Goal: Check status: Check status

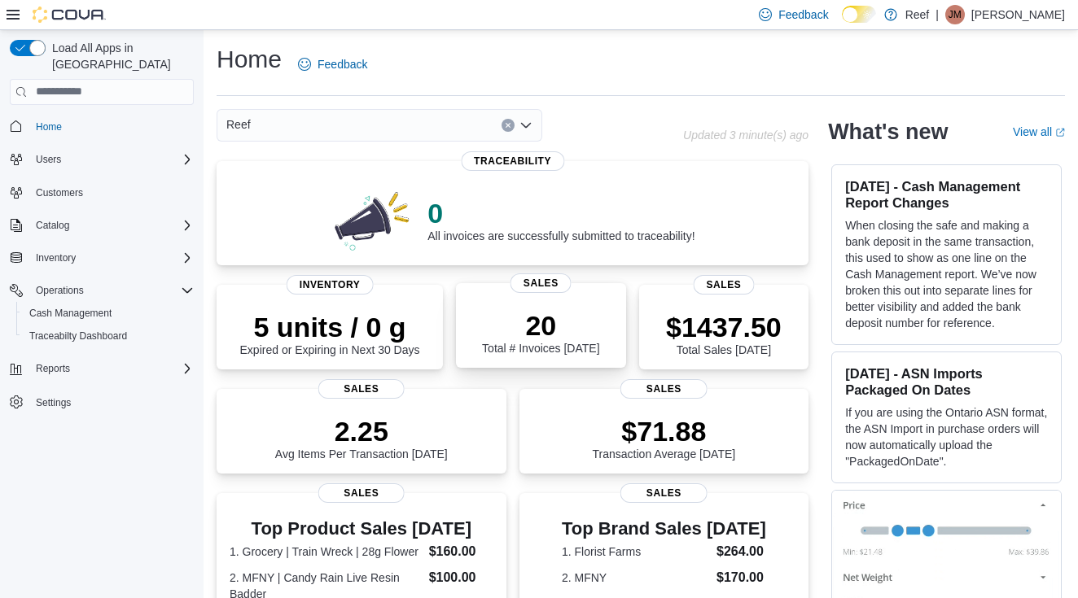
click at [553, 334] on p "20" at bounding box center [540, 325] width 117 height 33
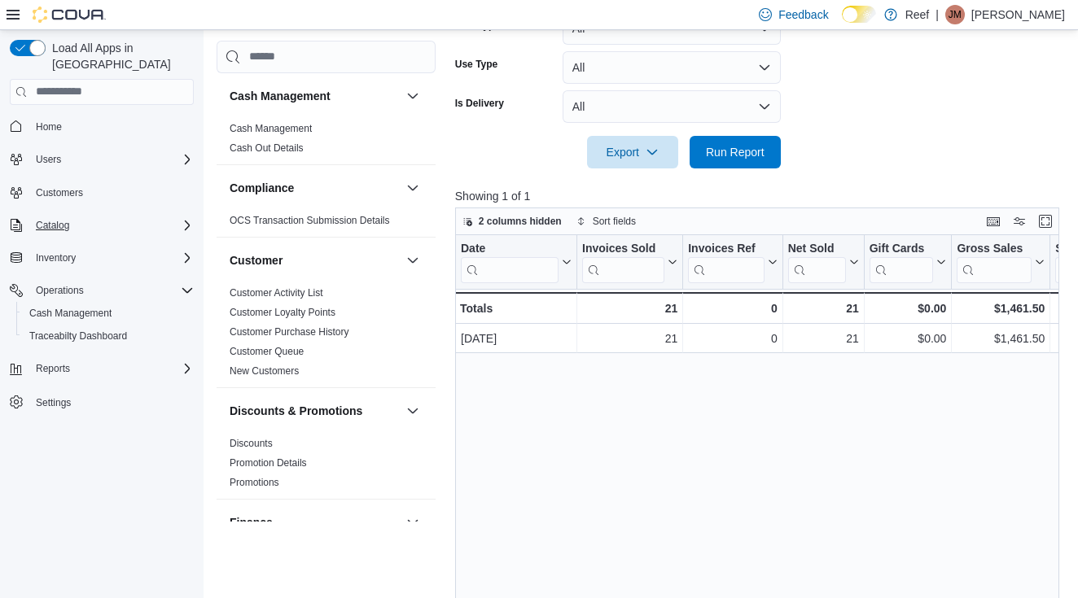
scroll to position [0, -11]
